Goal: Transaction & Acquisition: Purchase product/service

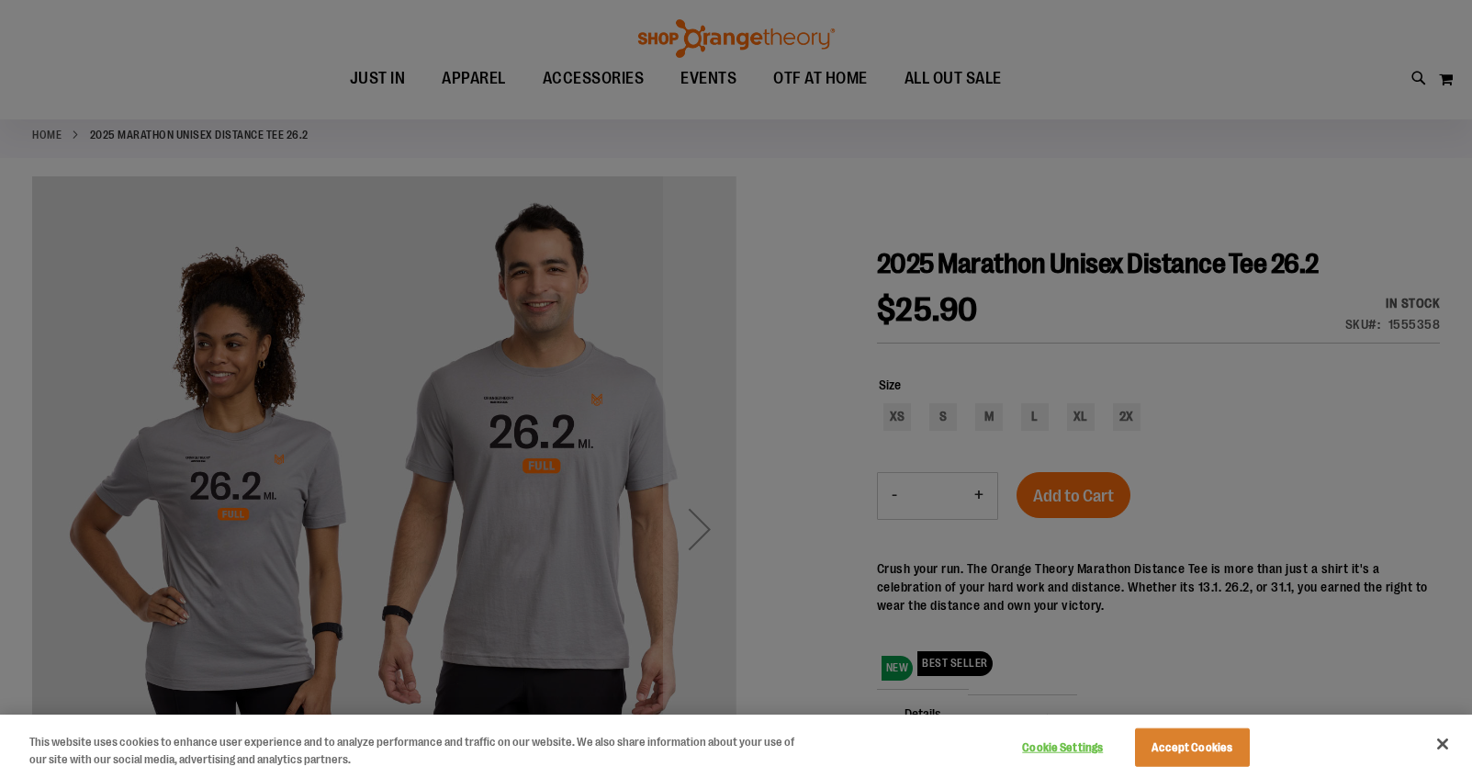
scroll to position [99, 0]
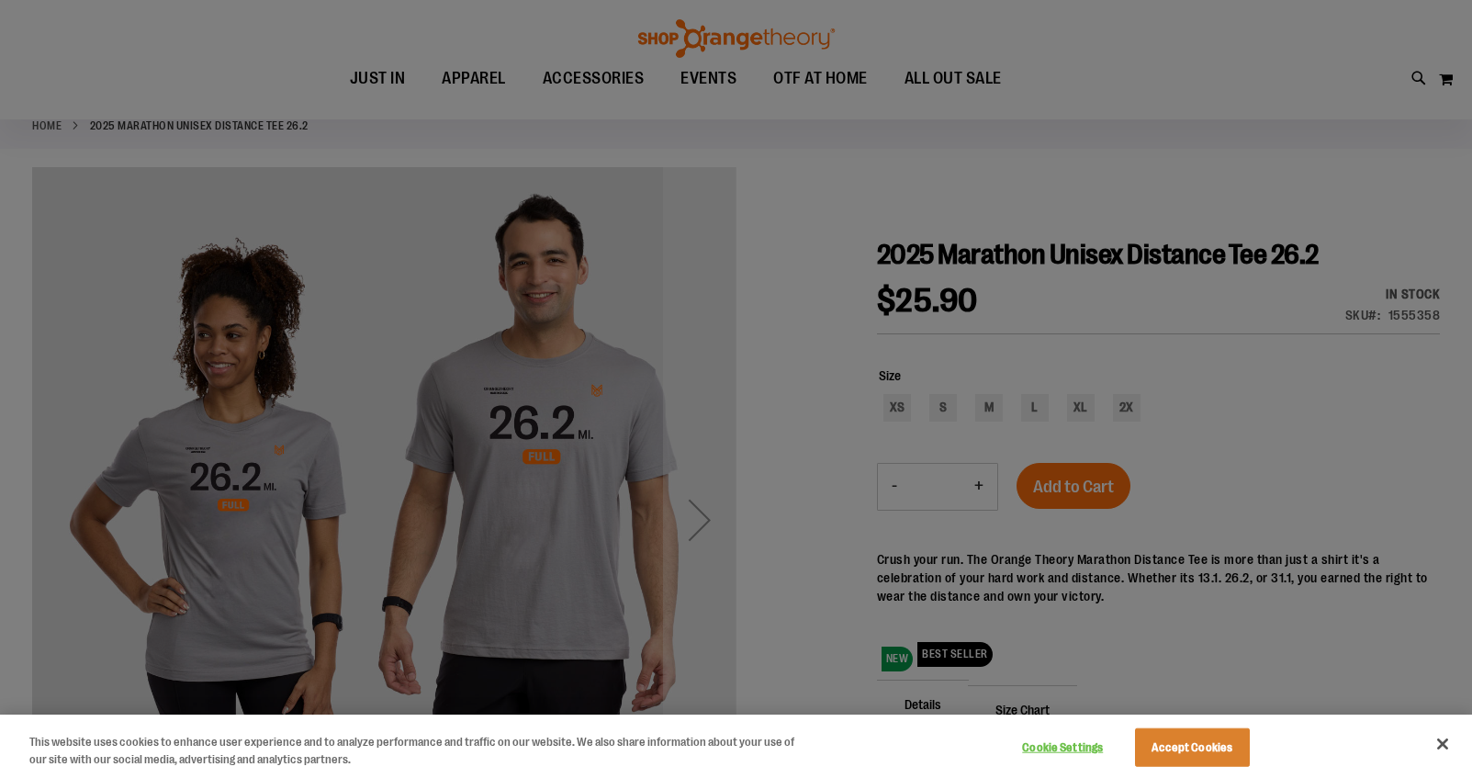
click at [813, 474] on div at bounding box center [736, 389] width 1472 height 778
click at [1441, 744] on button "Close" at bounding box center [1442, 743] width 40 height 40
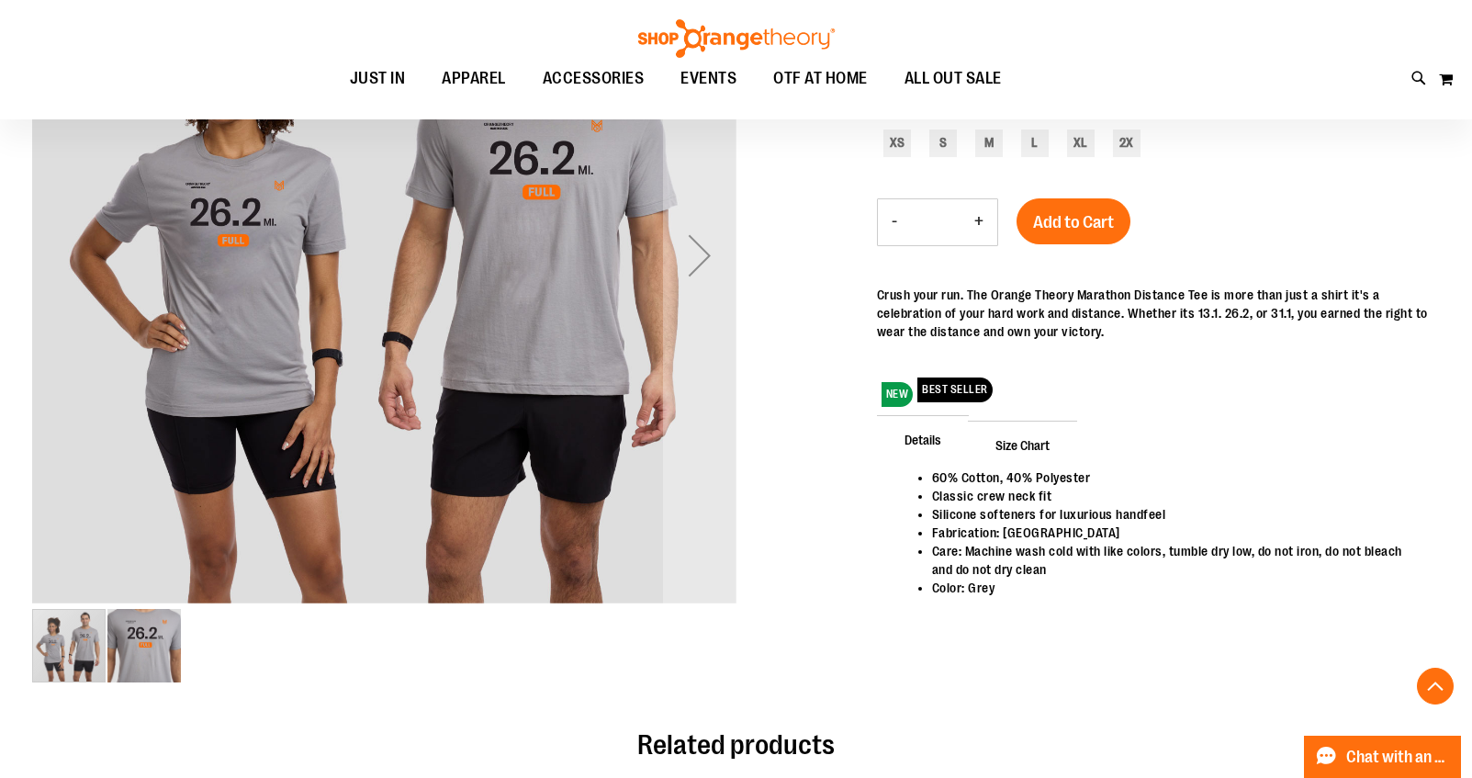
scroll to position [377, 0]
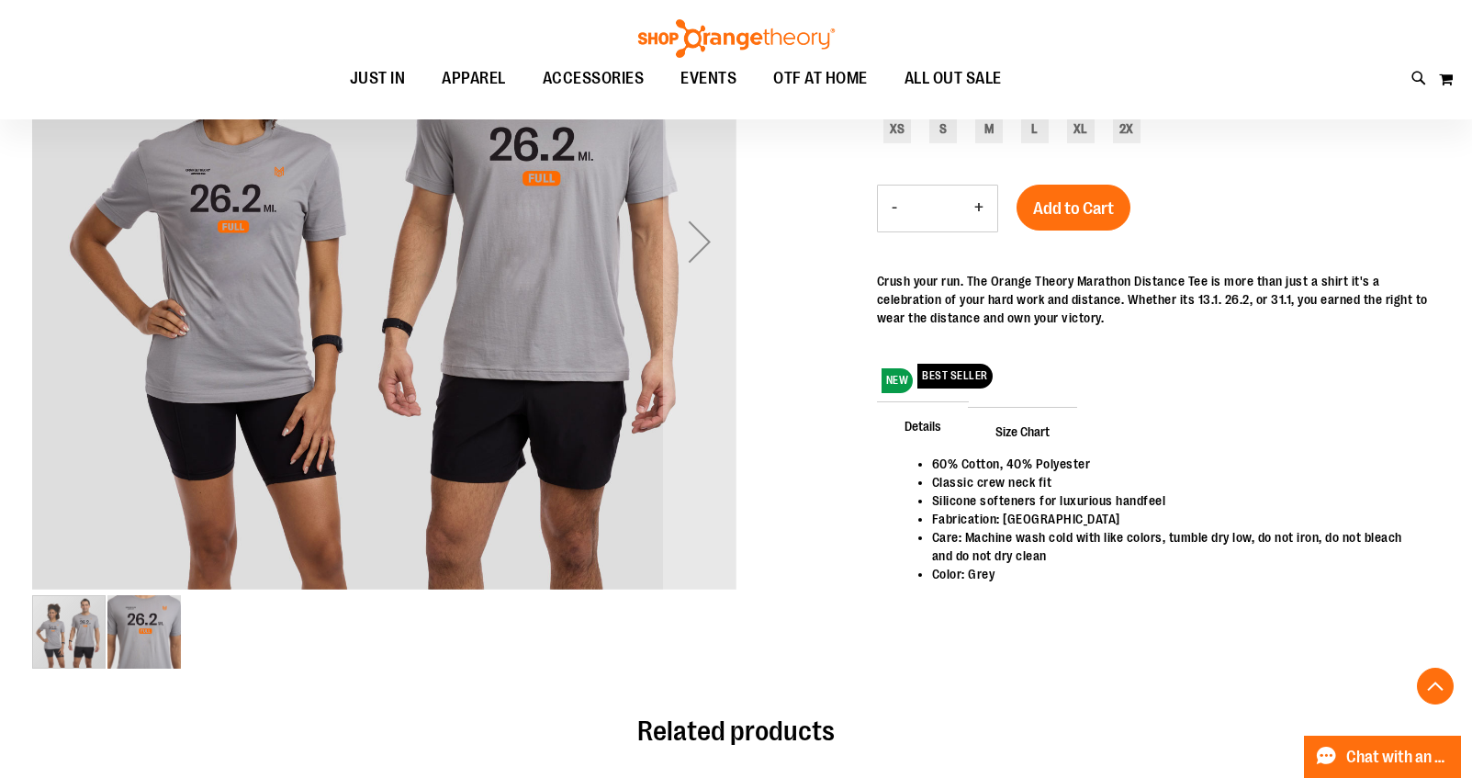
click at [145, 634] on img "image 2 of 2" at bounding box center [143, 631] width 73 height 73
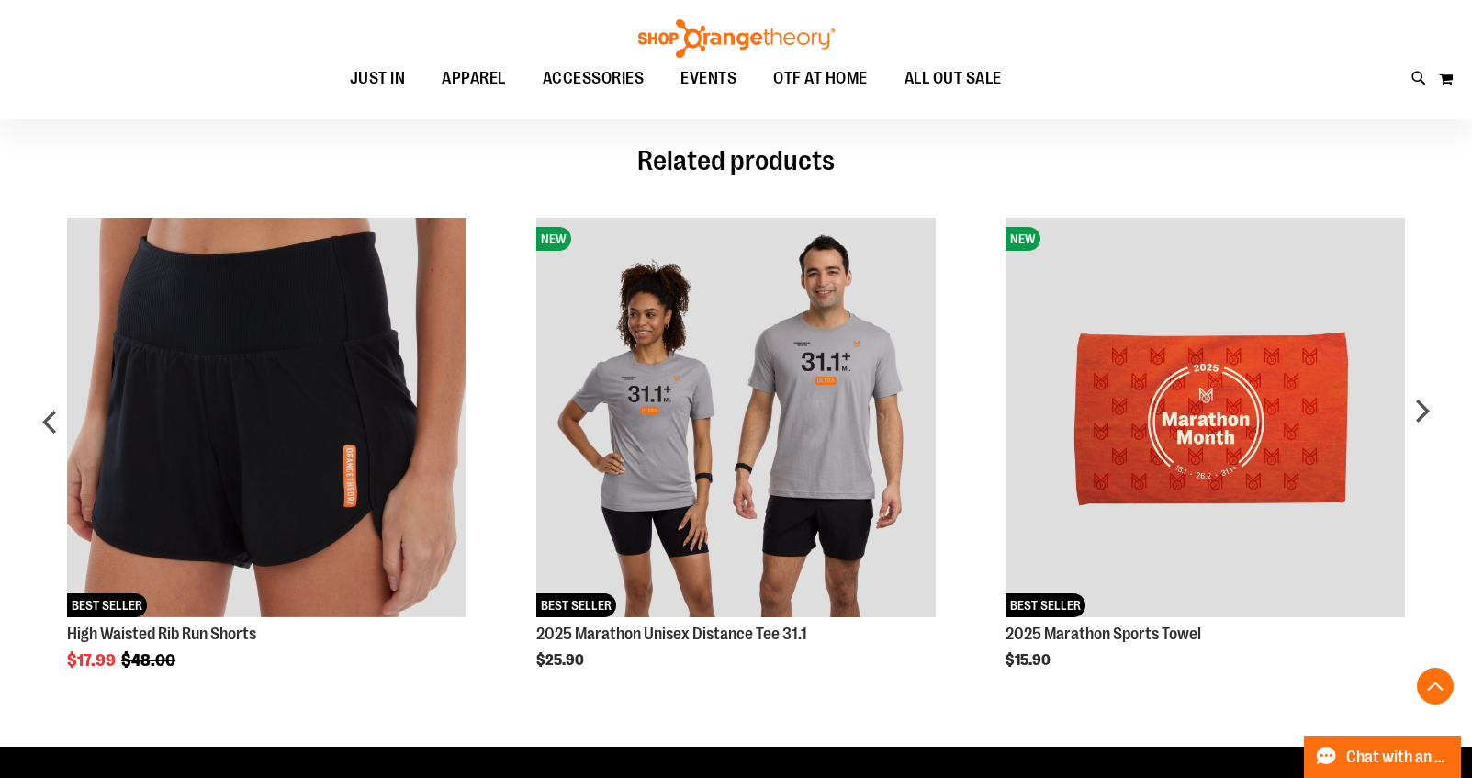
scroll to position [948, 0]
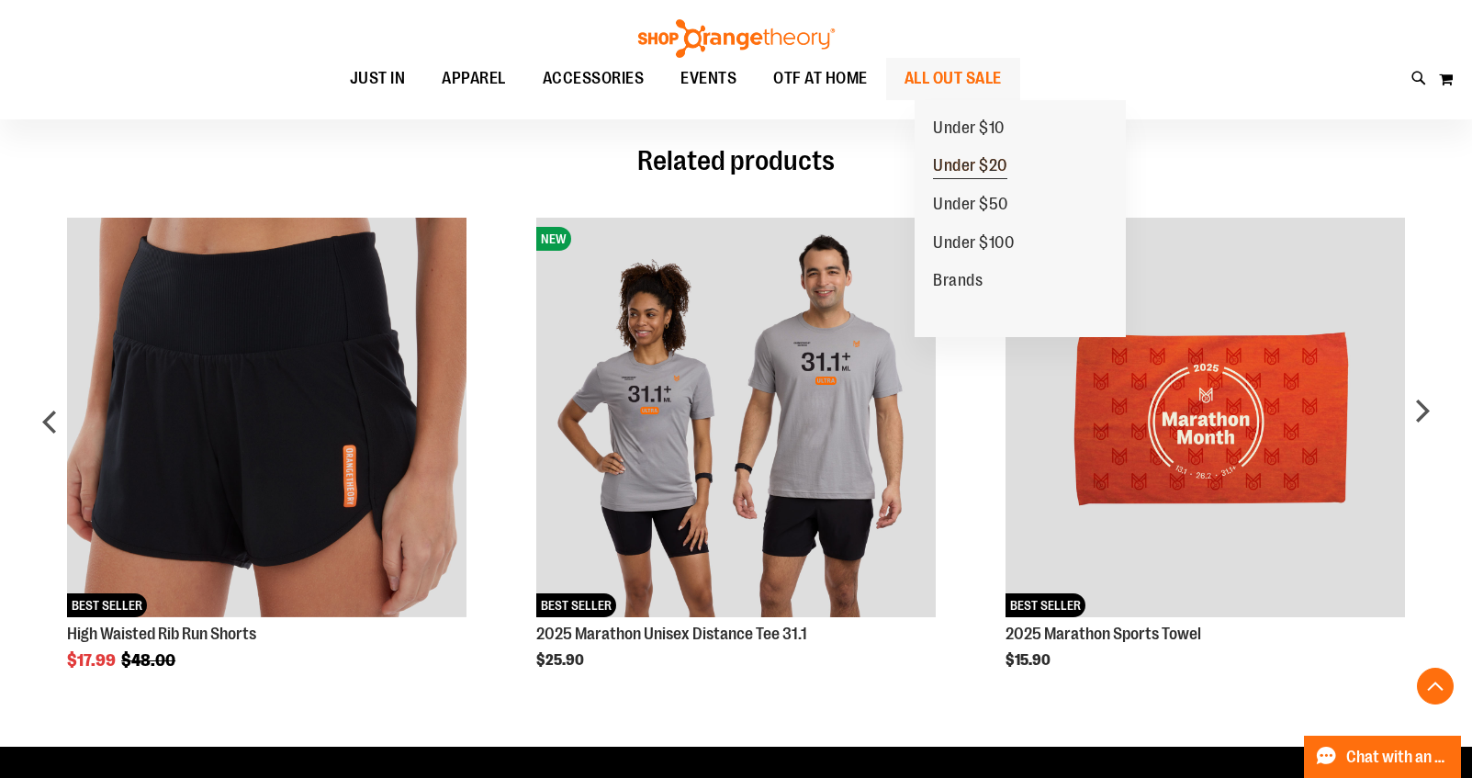
click at [990, 168] on span "Under $20" at bounding box center [970, 167] width 74 height 23
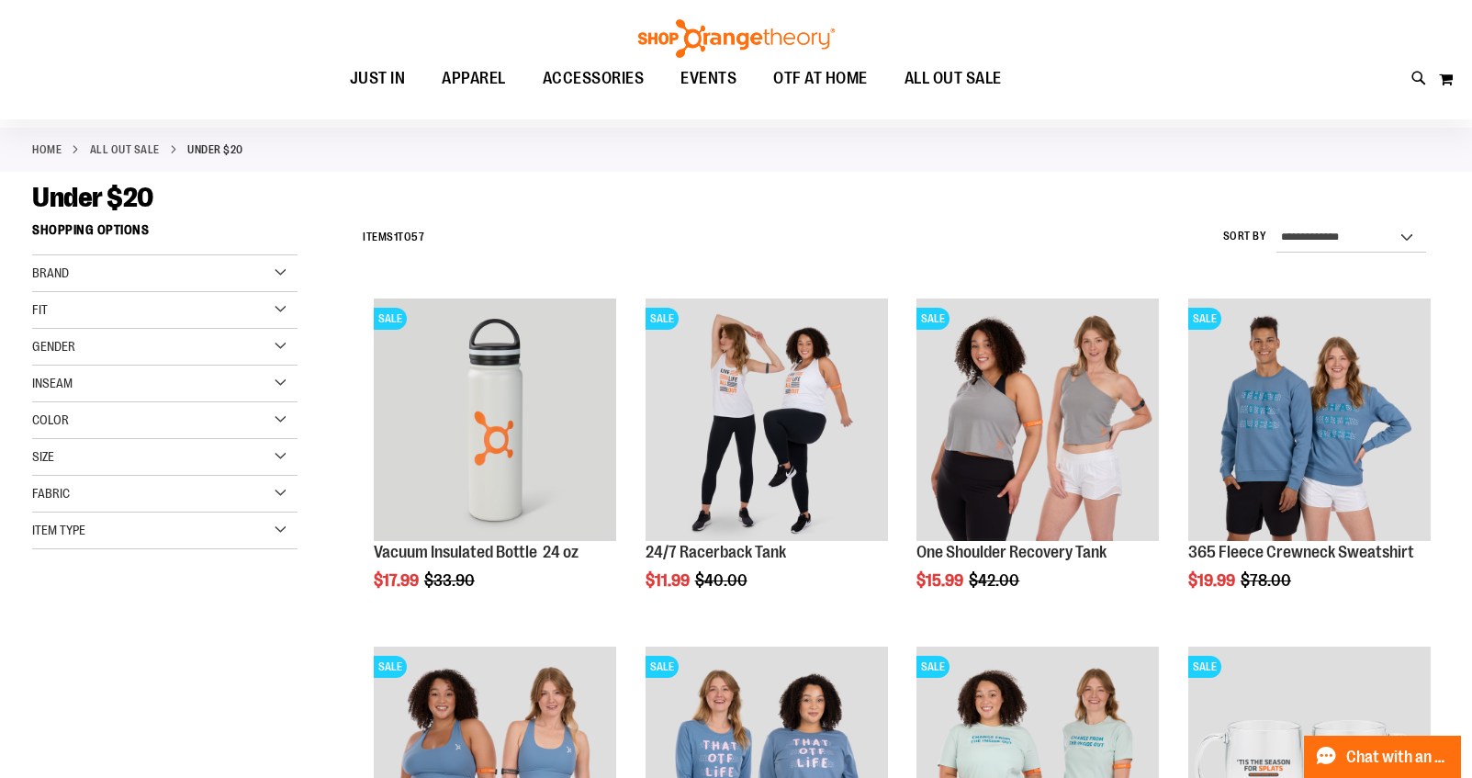
scroll to position [99, 0]
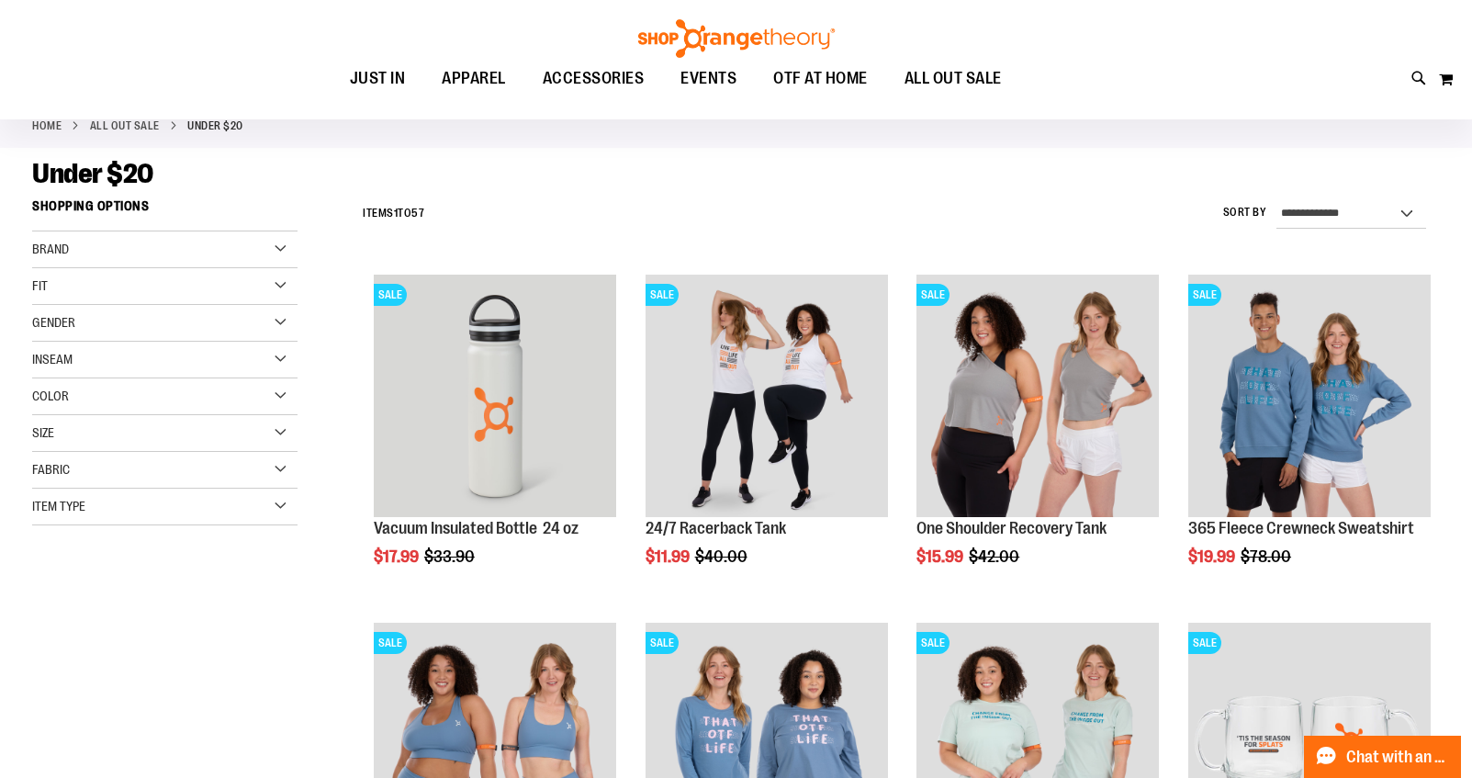
click at [133, 433] on div "Size" at bounding box center [164, 433] width 265 height 37
click at [148, 483] on div "L" at bounding box center [148, 479] width 28 height 28
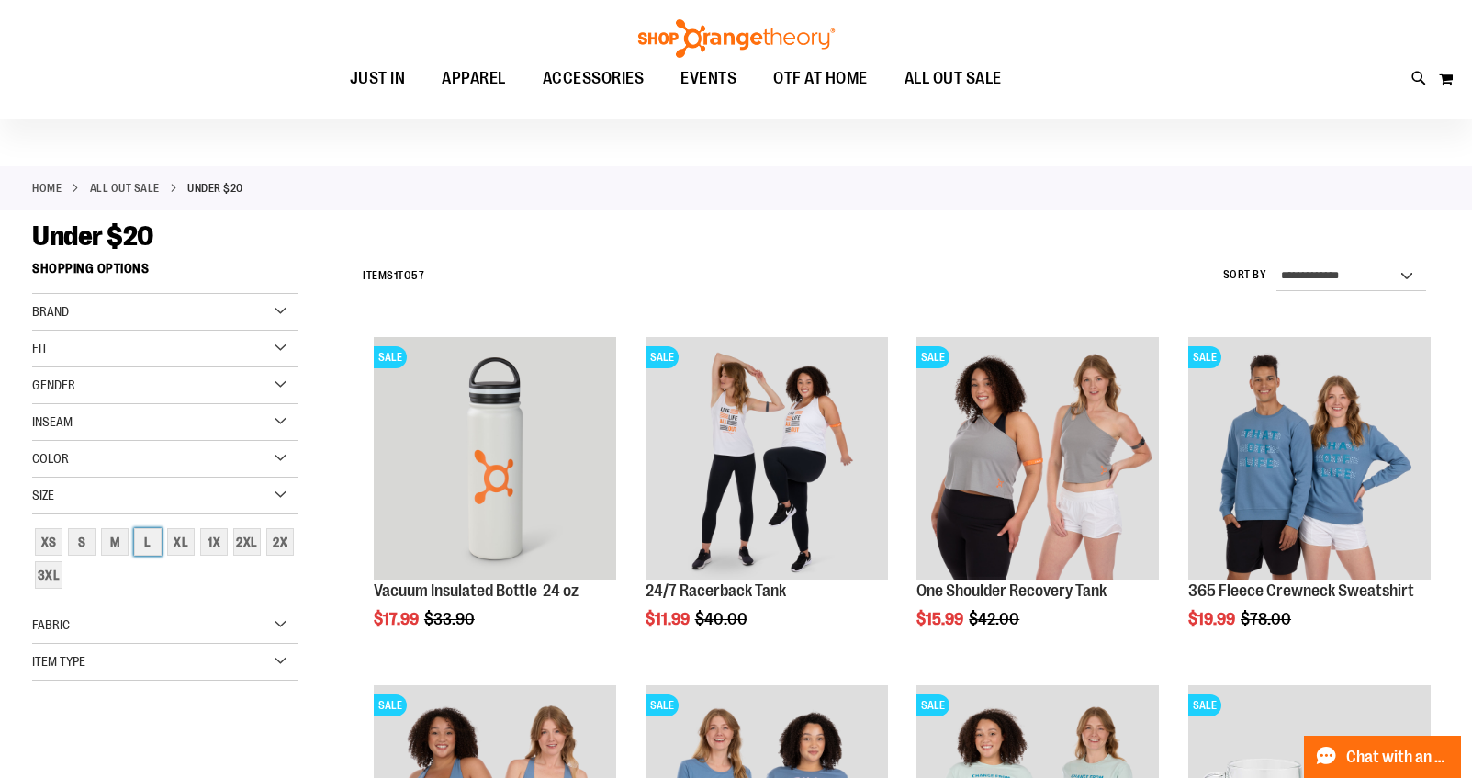
scroll to position [0, 0]
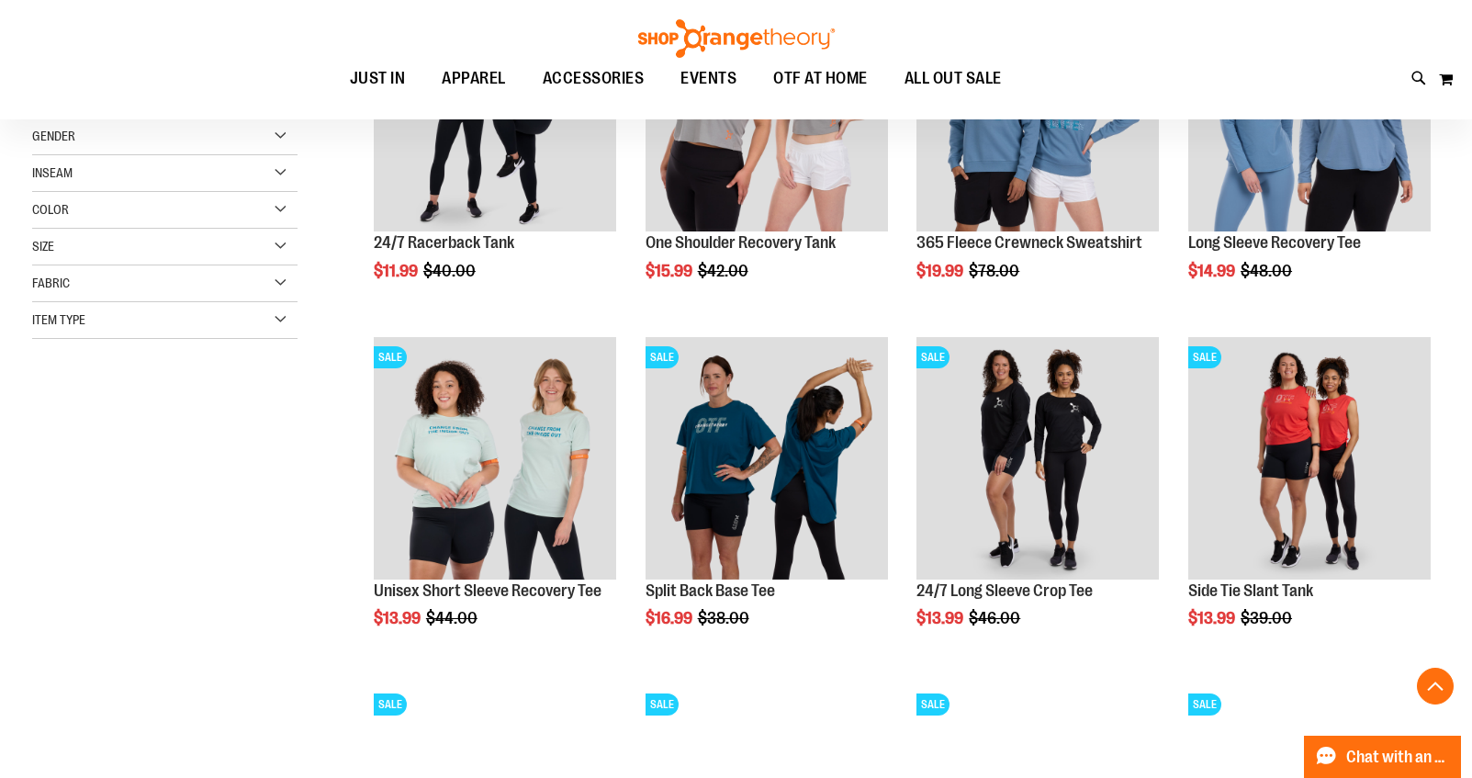
scroll to position [409, 0]
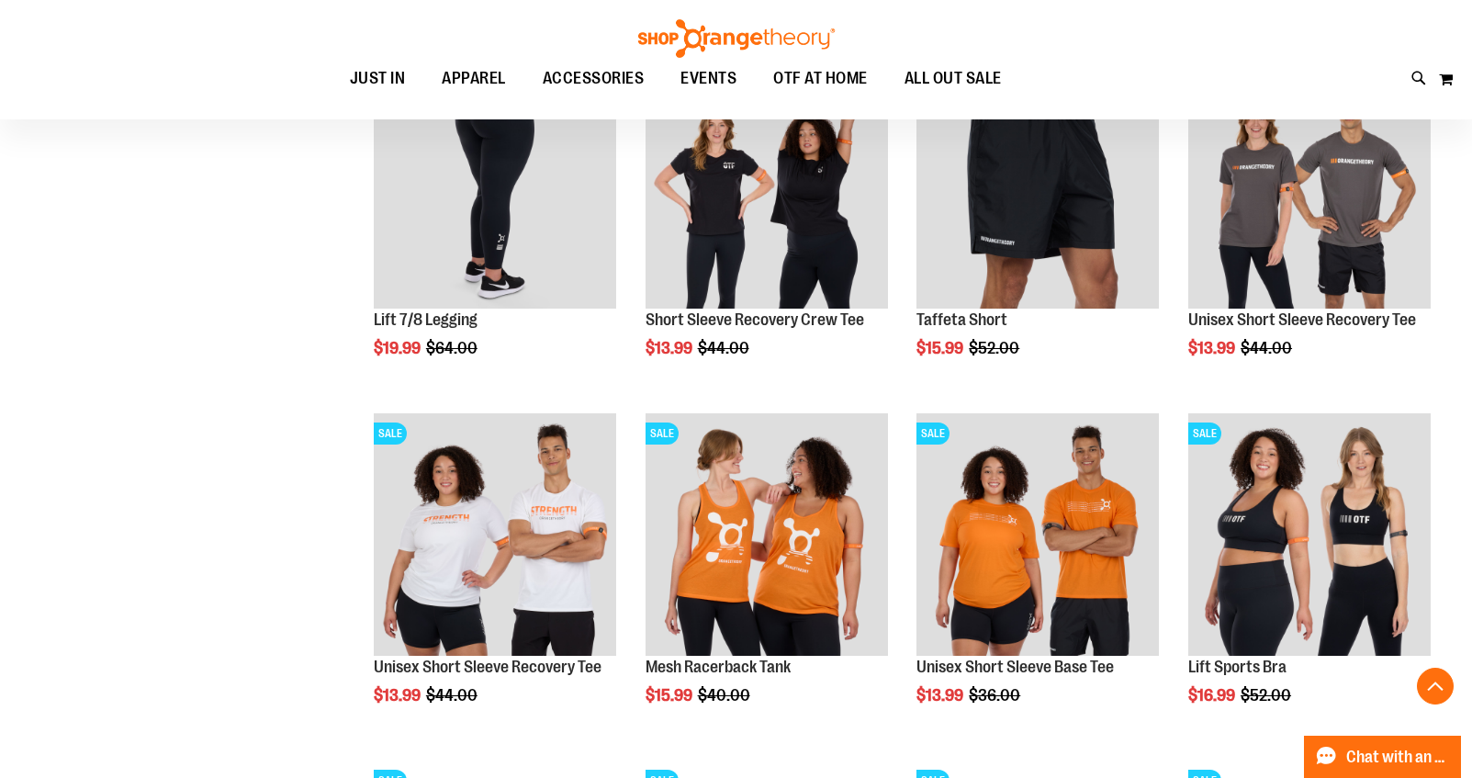
scroll to position [1351, 0]
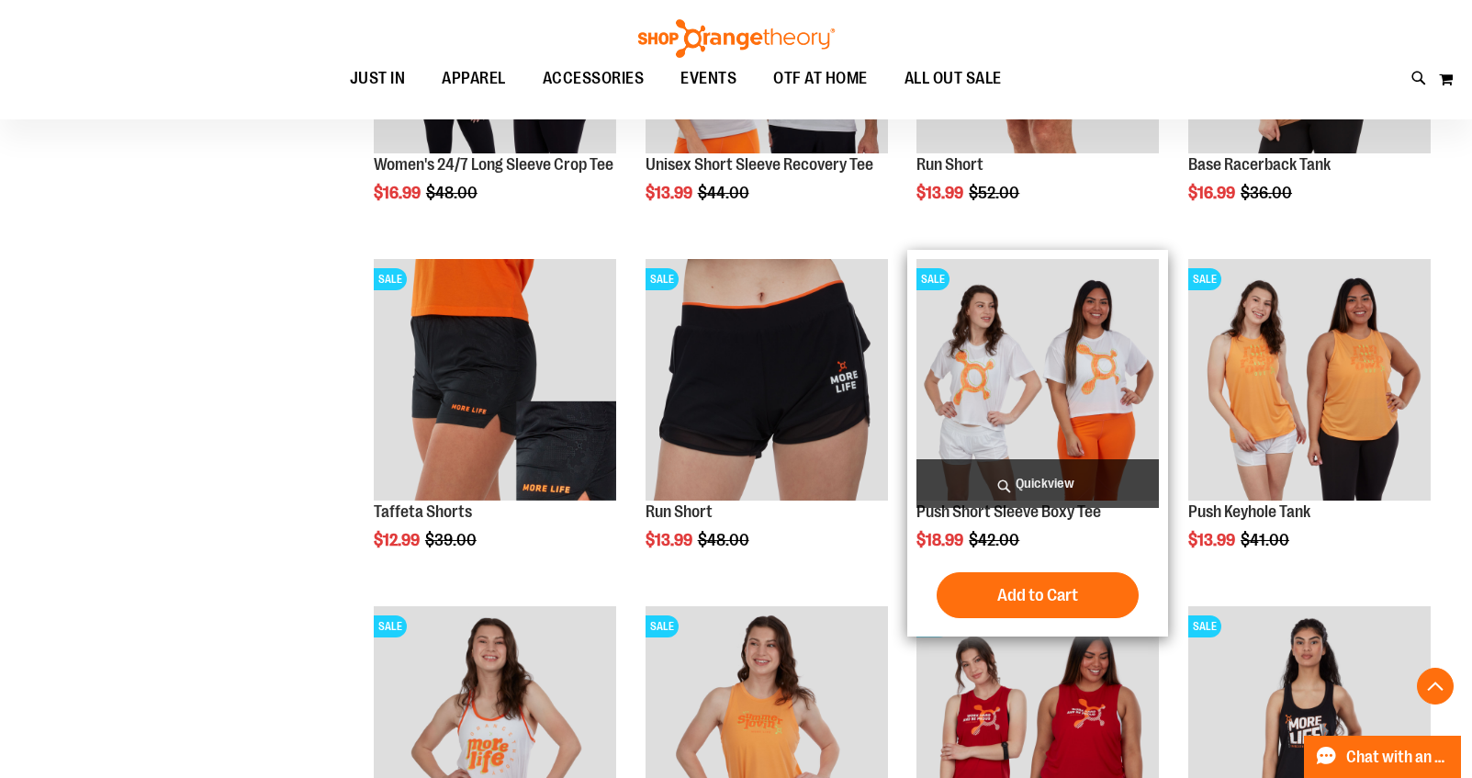
scroll to position [2195, 0]
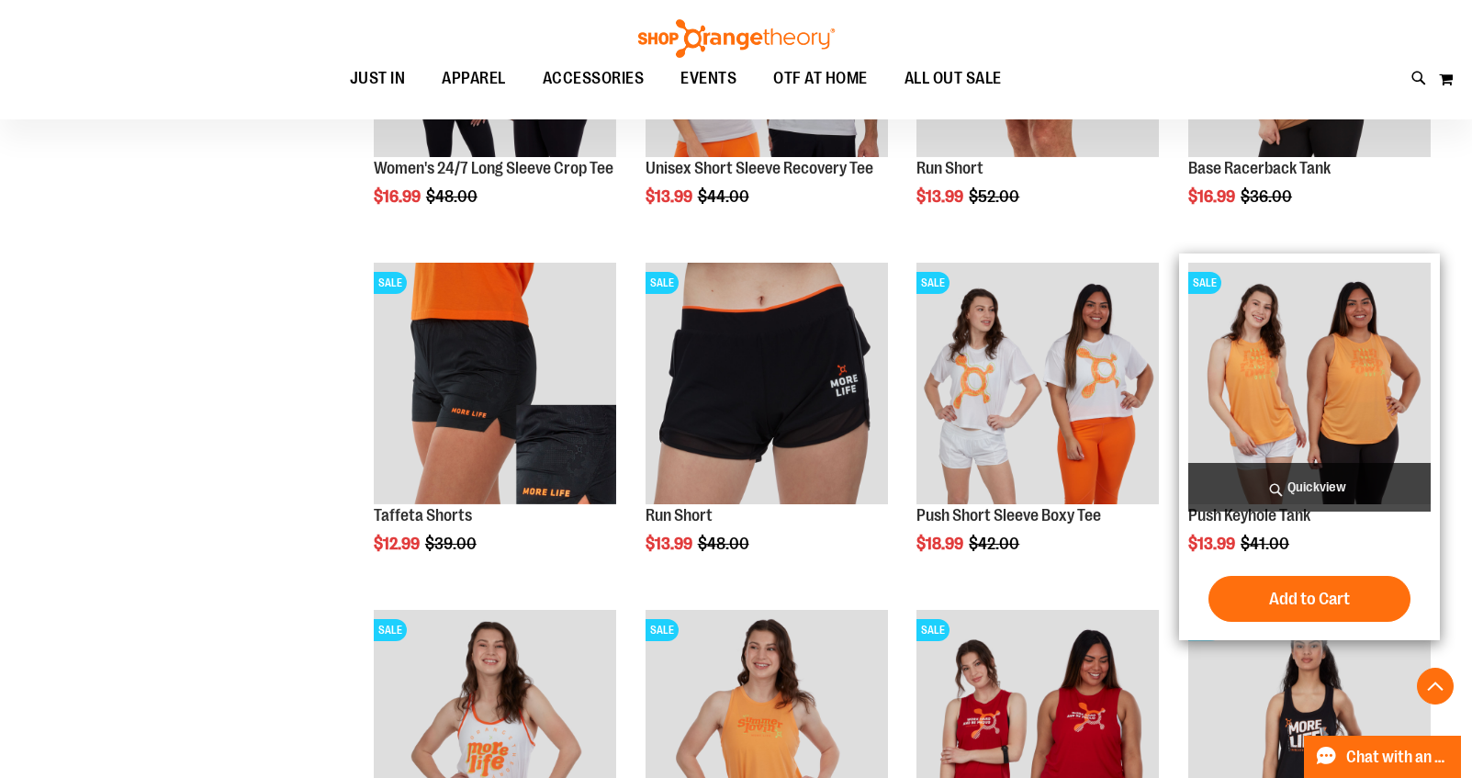
click at [1312, 392] on img "product" at bounding box center [1309, 384] width 242 height 242
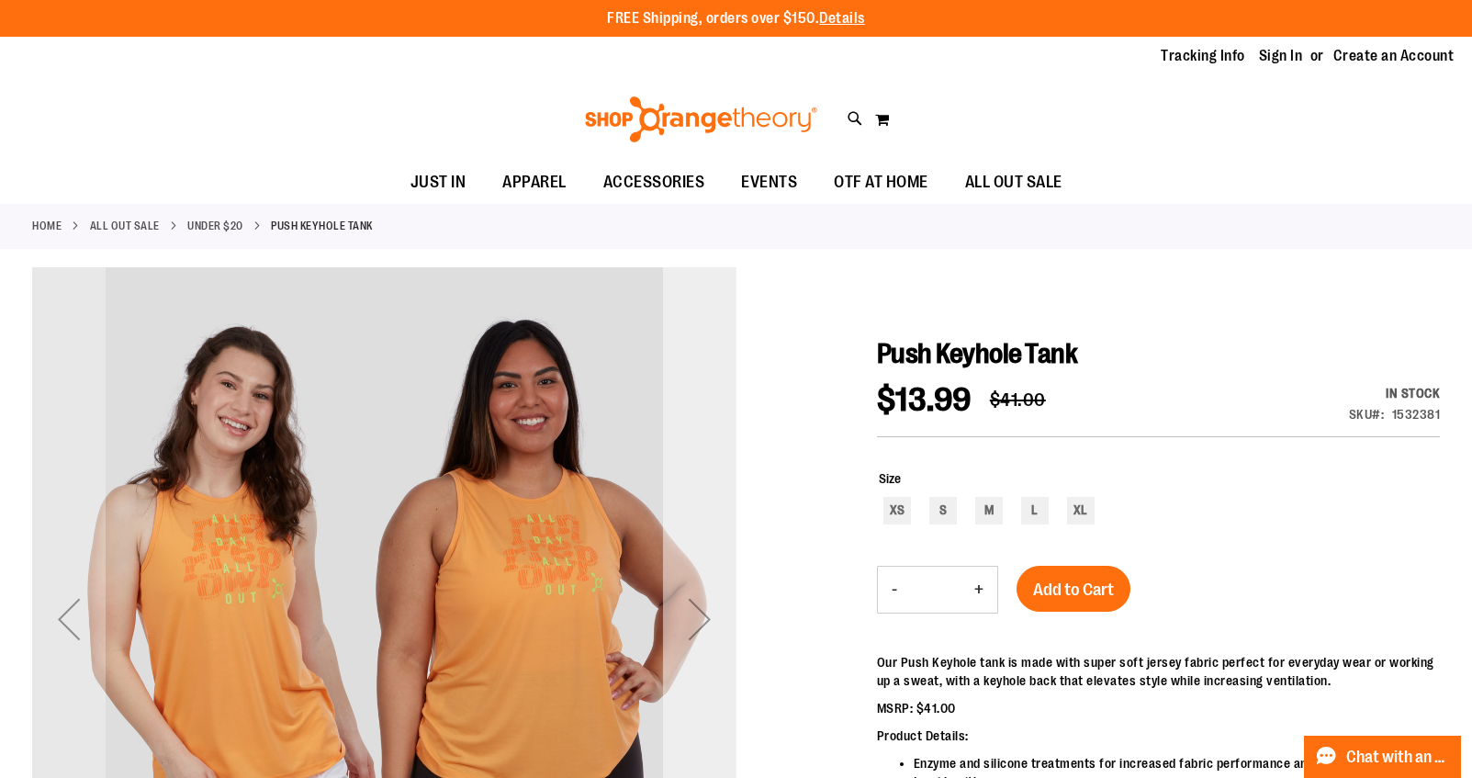
click at [704, 629] on div "Next" at bounding box center [699, 618] width 73 height 73
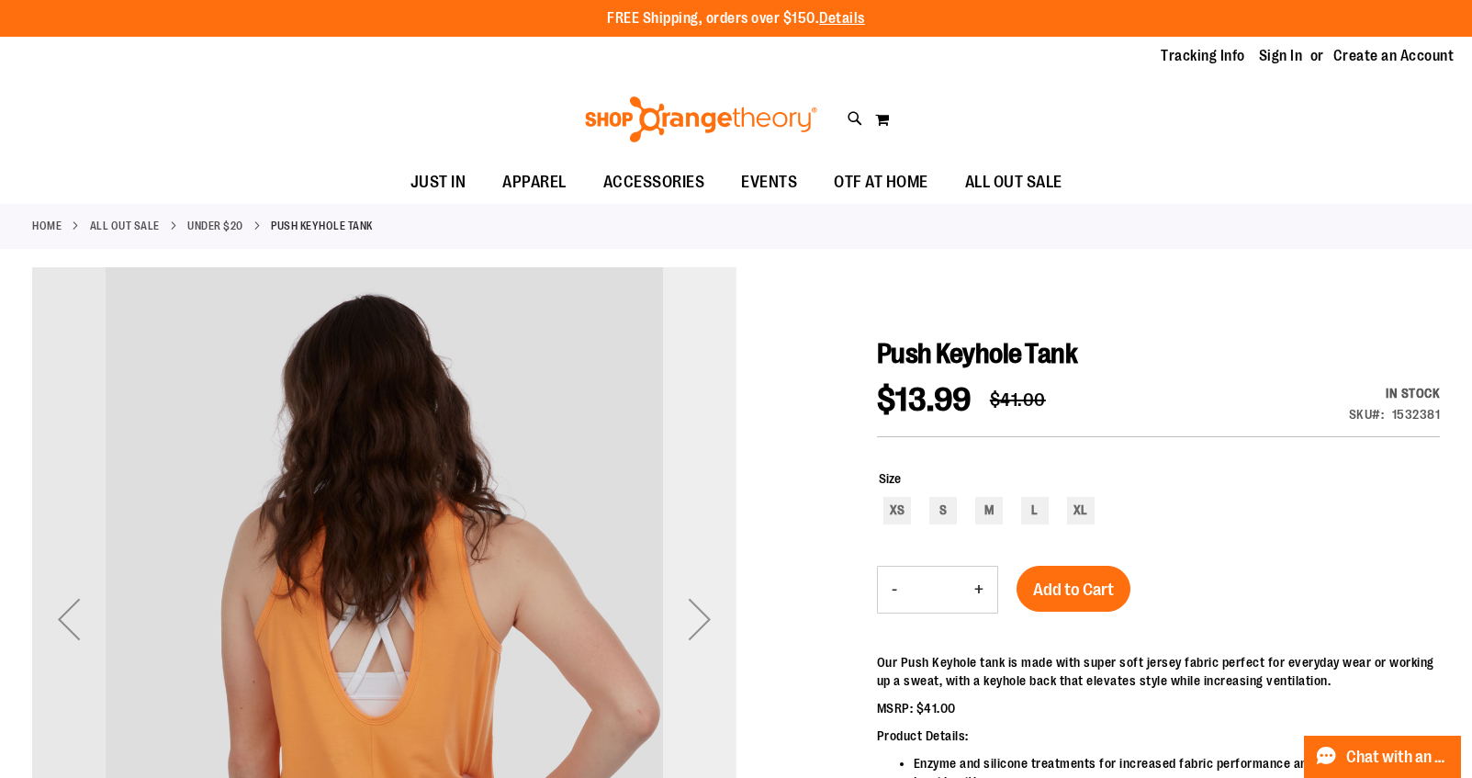
click at [704, 629] on div "Next" at bounding box center [699, 618] width 73 height 73
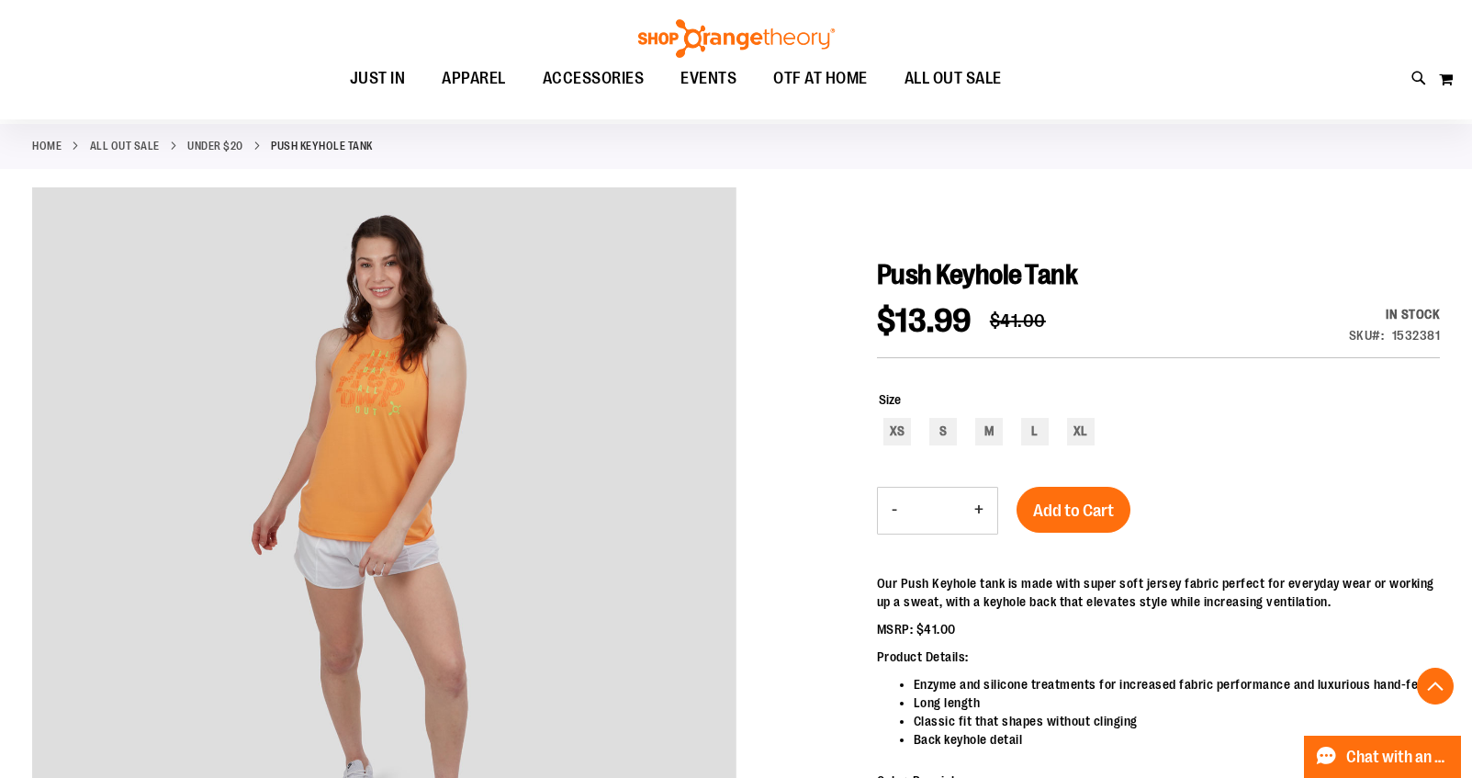
scroll to position [283, 0]
